Goal: Task Accomplishment & Management: Use online tool/utility

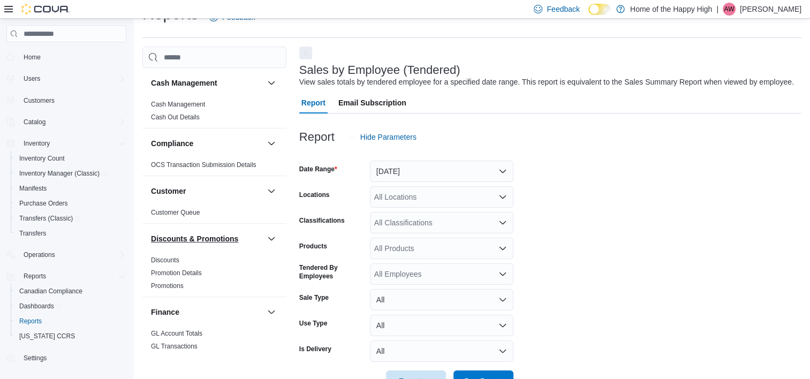
scroll to position [25, 0]
click at [51, 175] on span "Inventory Manager (Classic)" at bounding box center [63, 173] width 88 height 9
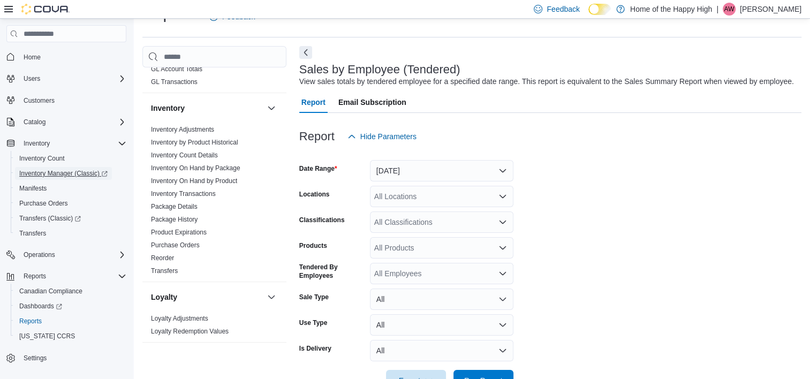
scroll to position [279, 0]
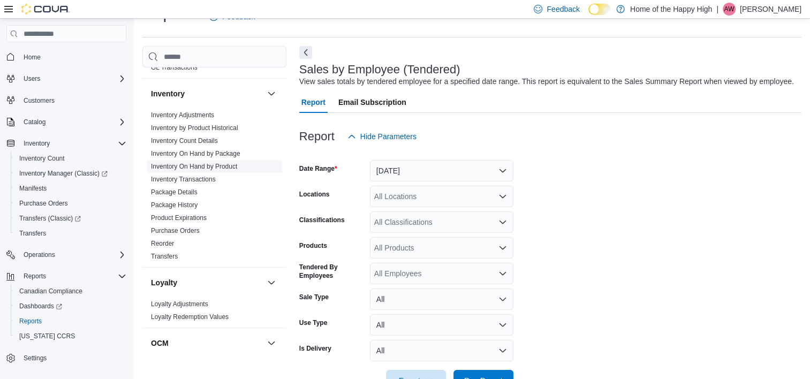
click at [230, 165] on link "Inventory On Hand by Product" at bounding box center [194, 166] width 86 height 7
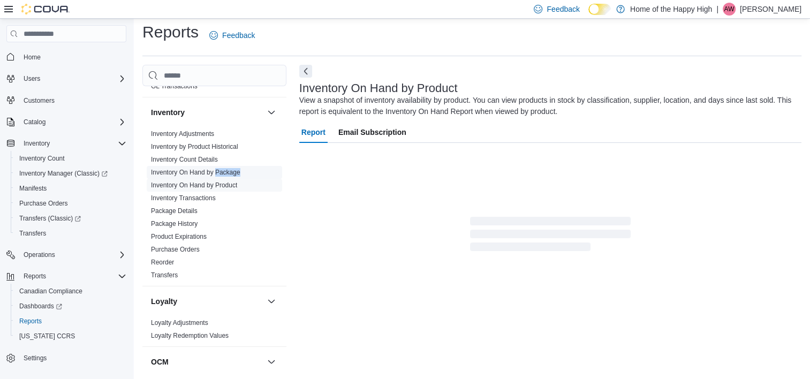
click at [230, 166] on span "Inventory On Hand by Package" at bounding box center [215, 172] width 136 height 13
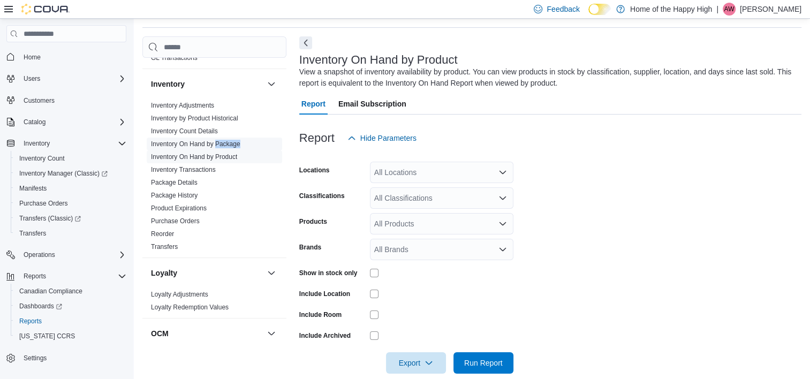
scroll to position [36, 0]
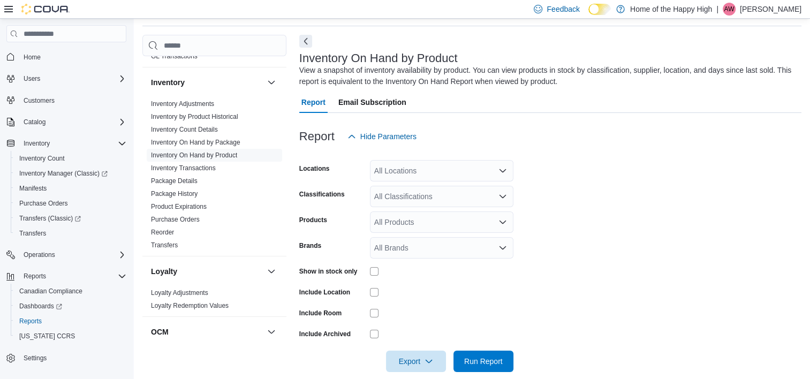
click at [472, 176] on div "All Locations" at bounding box center [442, 170] width 144 height 21
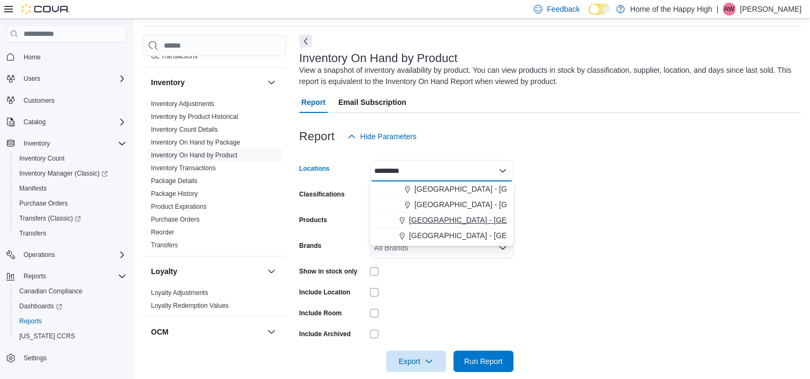
type input "********"
click at [460, 221] on span "Sherwood Park - Park Plaza - Pop's Cannabis" at bounding box center [532, 220] width 247 height 11
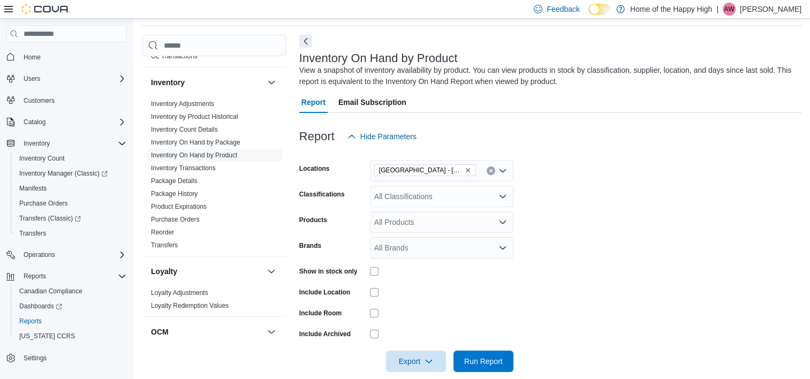
click at [599, 223] on form "Locations Sherwood Park - Park Plaza - Pop's Cannabis Classifications All Class…" at bounding box center [550, 259] width 502 height 225
click at [464, 359] on span "Run Report" at bounding box center [483, 361] width 39 height 11
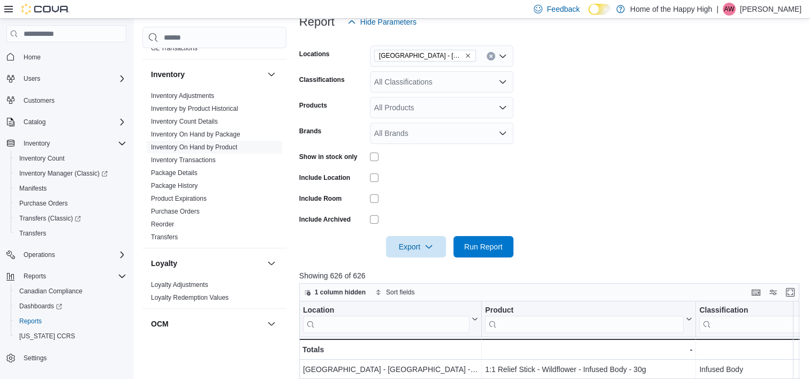
scroll to position [191, 0]
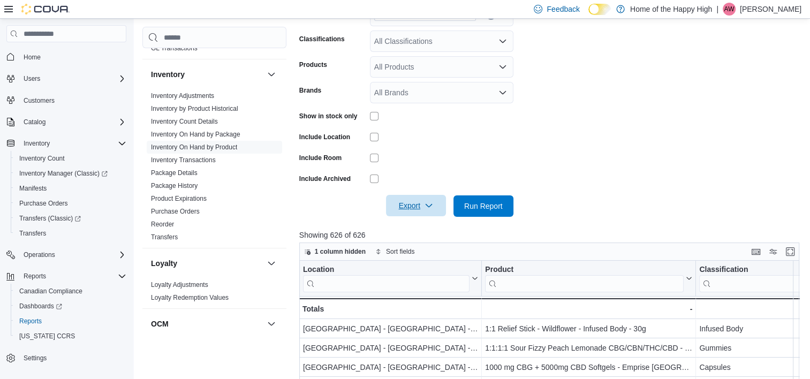
click at [416, 202] on span "Export" at bounding box center [416, 205] width 47 height 21
click at [430, 228] on span "Export to Excel" at bounding box center [418, 227] width 48 height 9
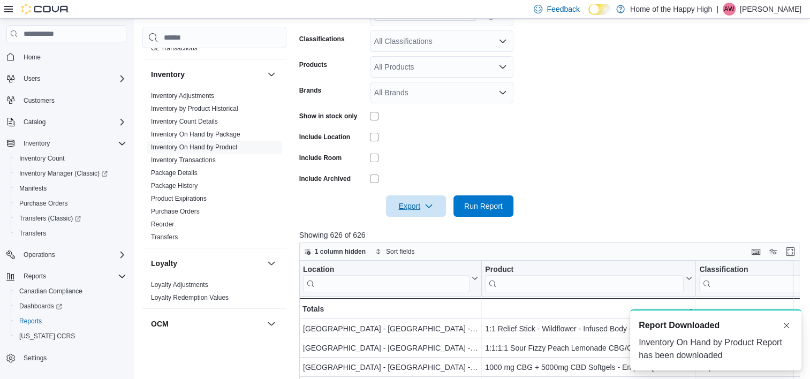
scroll to position [0, 0]
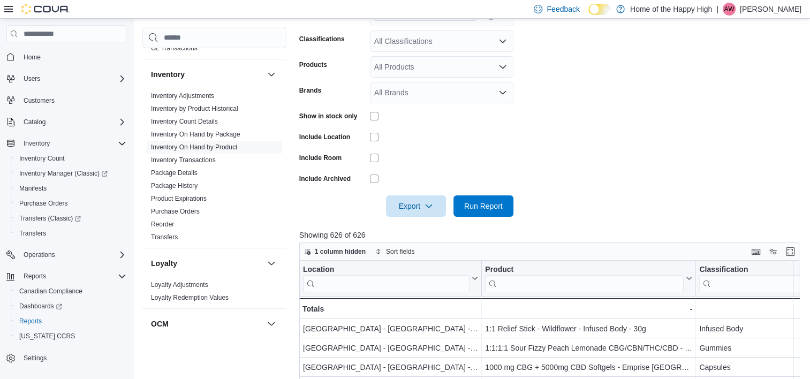
click at [694, 104] on form "Locations Sherwood Park - Park Plaza - Pop's Cannabis Classifications All Class…" at bounding box center [552, 104] width 506 height 225
click at [765, 14] on p "Abby Whitson" at bounding box center [771, 9] width 62 height 13
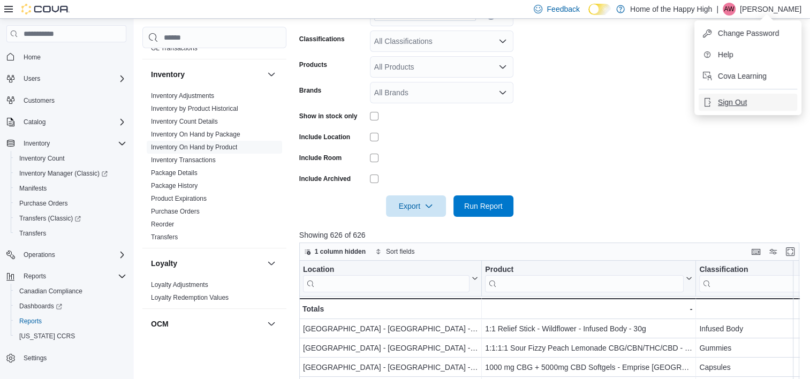
click at [747, 100] on span "Sign Out" at bounding box center [732, 102] width 29 height 11
